Goal: Find specific page/section: Find specific page/section

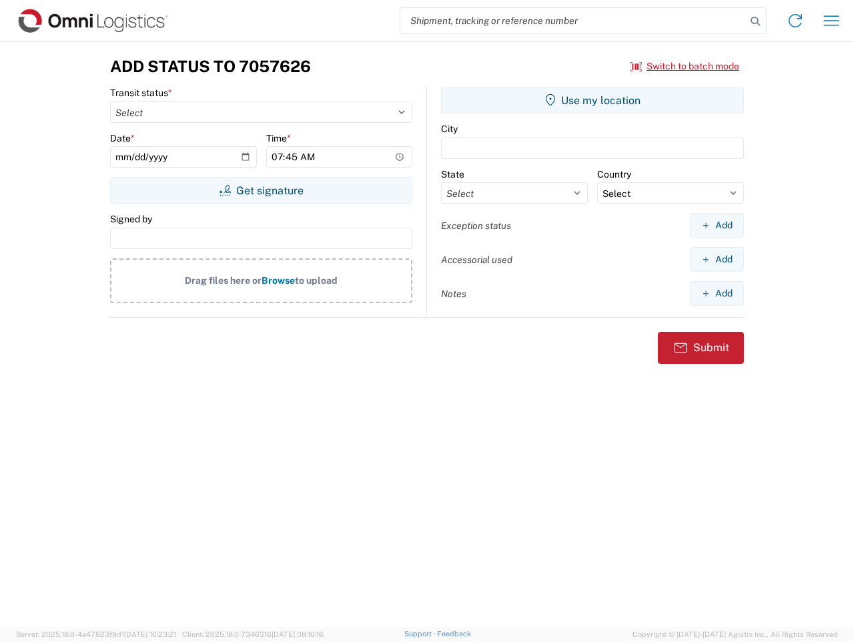
click at [573, 21] on input "search" at bounding box center [573, 20] width 346 height 25
click at [755, 21] on icon at bounding box center [755, 21] width 19 height 19
click at [795, 21] on icon at bounding box center [795, 20] width 21 height 21
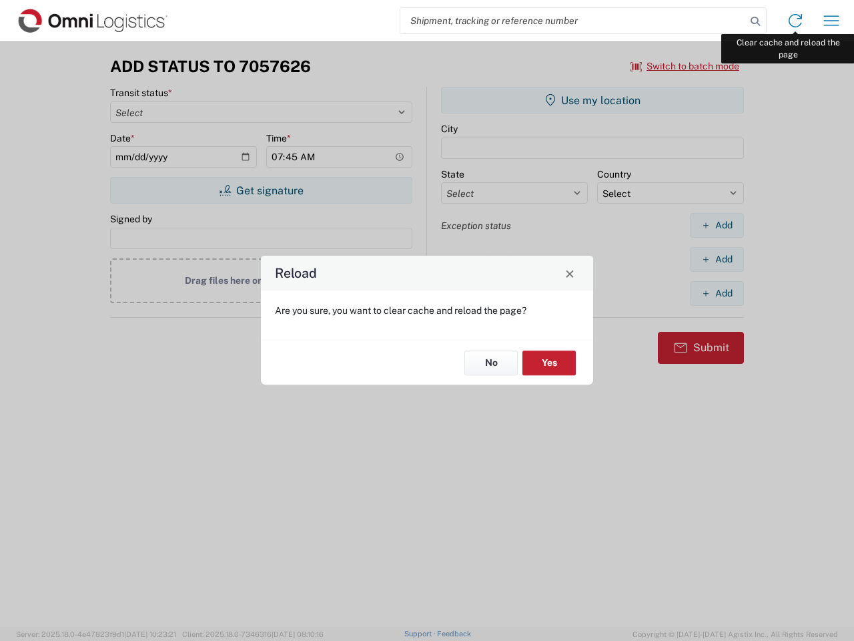
click at [831, 21] on div "Reload Are you sure, you want to clear cache and reload the page? No Yes" at bounding box center [427, 320] width 854 height 641
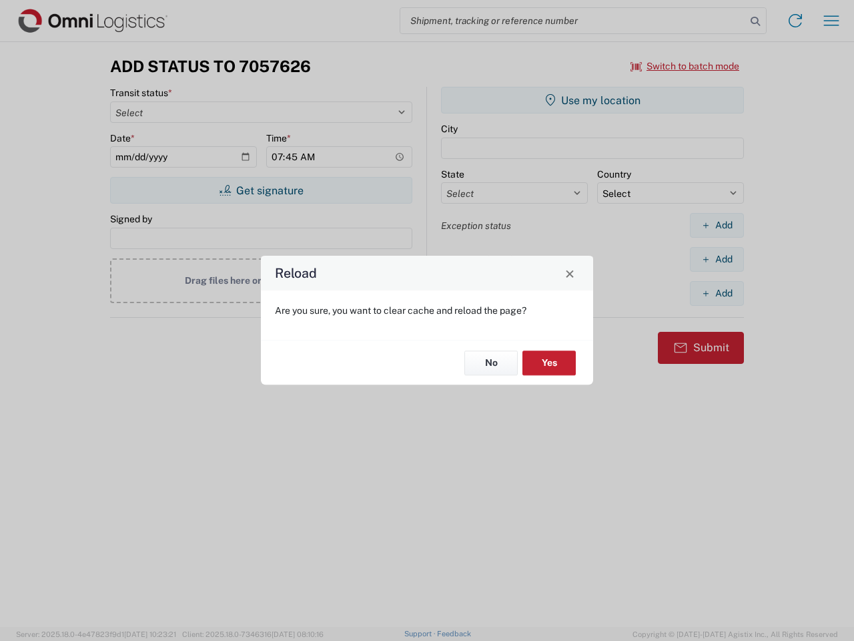
click at [685, 66] on div "Reload Are you sure, you want to clear cache and reload the page? No Yes" at bounding box center [427, 320] width 854 height 641
click at [261, 190] on div "Reload Are you sure, you want to clear cache and reload the page? No Yes" at bounding box center [427, 320] width 854 height 641
click at [592, 100] on div "Reload Are you sure, you want to clear cache and reload the page? No Yes" at bounding box center [427, 320] width 854 height 641
click at [717, 225] on div "Reload Are you sure, you want to clear cache and reload the page? No Yes" at bounding box center [427, 320] width 854 height 641
click at [717, 259] on div "Reload Are you sure, you want to clear cache and reload the page? No Yes" at bounding box center [427, 320] width 854 height 641
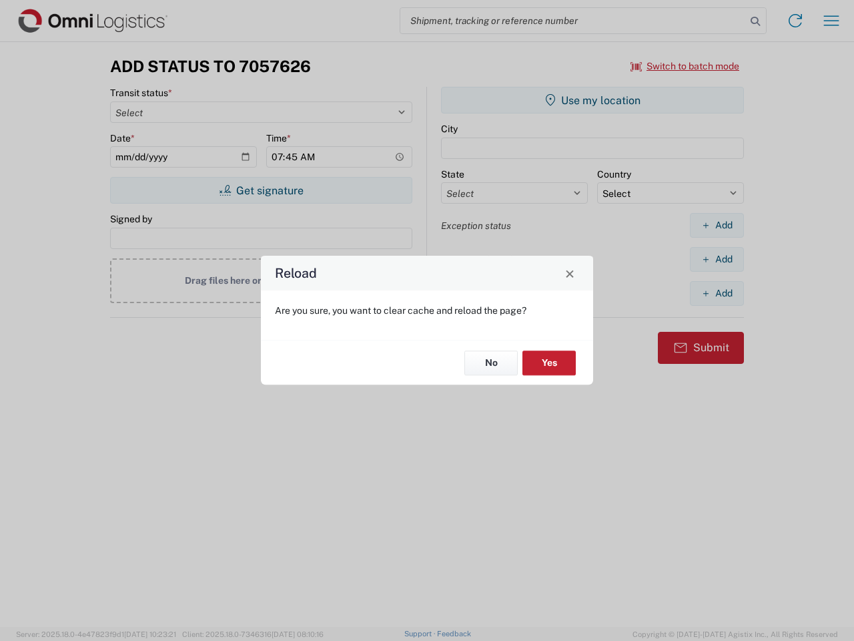
click at [717, 293] on div "Reload Are you sure, you want to clear cache and reload the page? No Yes" at bounding box center [427, 320] width 854 height 641
